Goal: Information Seeking & Learning: Learn about a topic

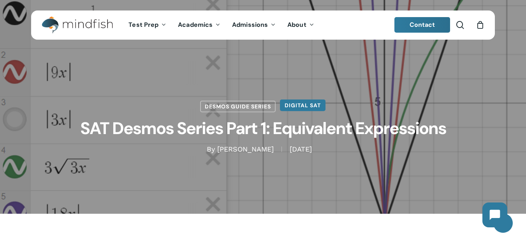
click at [310, 106] on link "Digital SAT" at bounding box center [303, 106] width 46 height 12
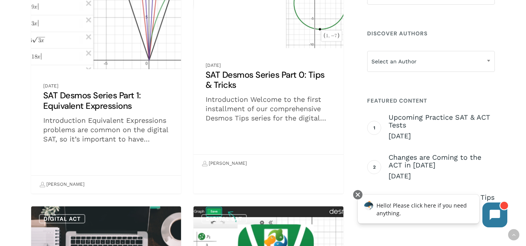
scroll to position [934, 0]
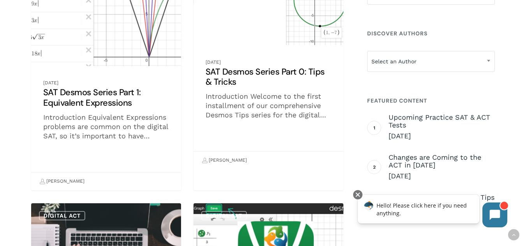
click at [79, 94] on link "SAT Desmos Series Part 1: Equivalent Expressions" at bounding box center [106, 77] width 150 height 225
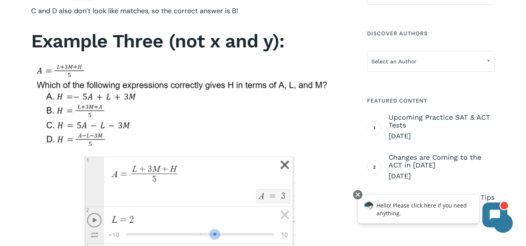
scroll to position [2141, 0]
